Goal: Information Seeking & Learning: Learn about a topic

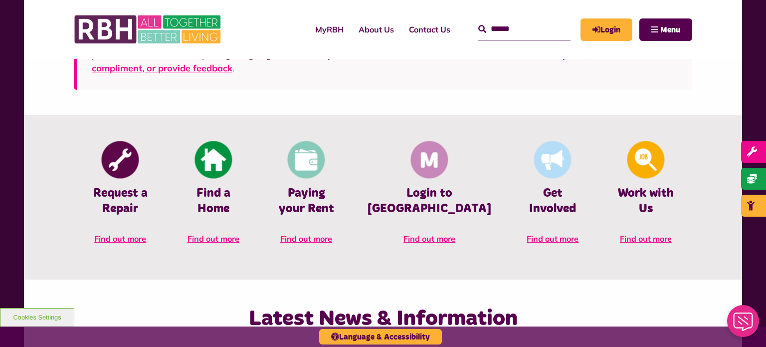
scroll to position [397, 0]
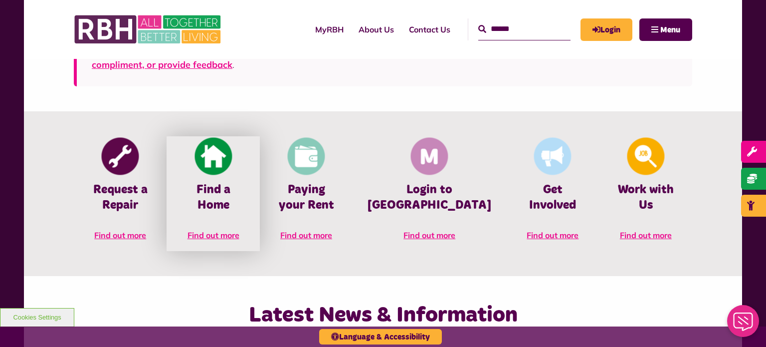
click at [230, 229] on link "Find a Home Find out more" at bounding box center [213, 193] width 93 height 115
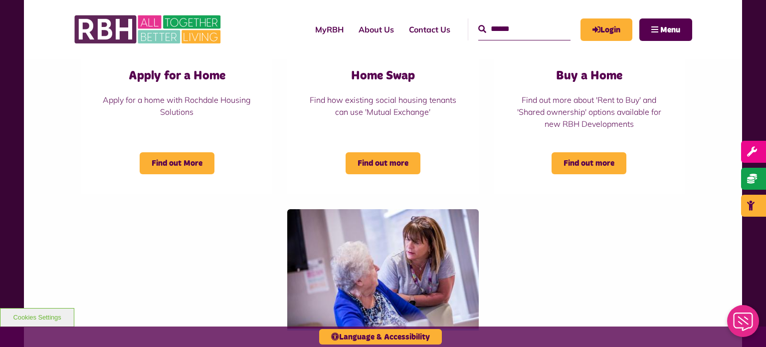
scroll to position [517, 0]
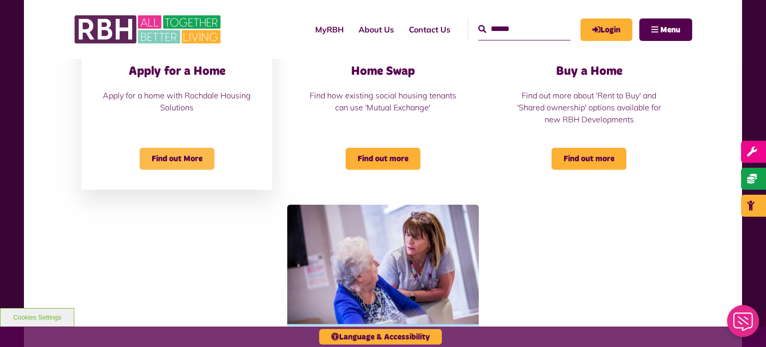
click at [181, 155] on span "Find out More" at bounding box center [177, 159] width 75 height 22
